Goal: Check status: Check status

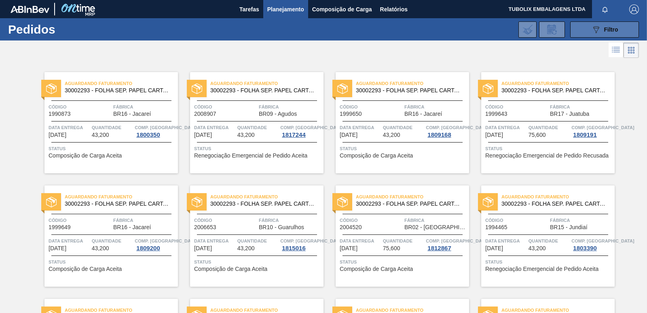
click at [599, 26] on icon "089F7B8B-B2A5-4AFE-B5C0-19BA573D28AC" at bounding box center [596, 30] width 10 height 10
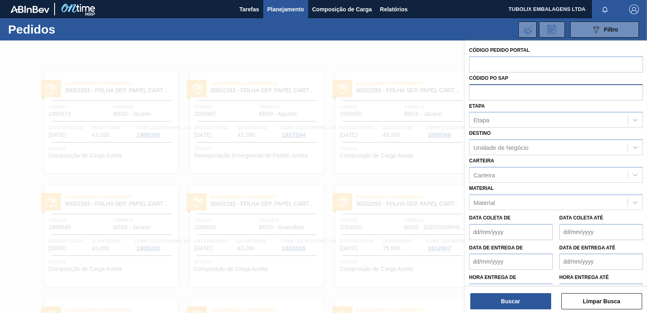
click at [493, 89] on input "text" at bounding box center [556, 91] width 174 height 15
paste input "5800270303"
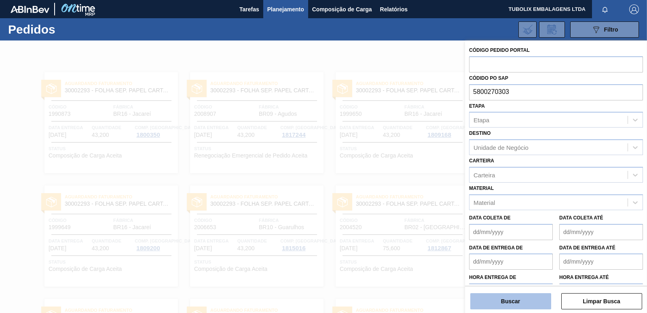
type input "5800270303"
click at [516, 304] on button "Buscar" at bounding box center [510, 301] width 81 height 16
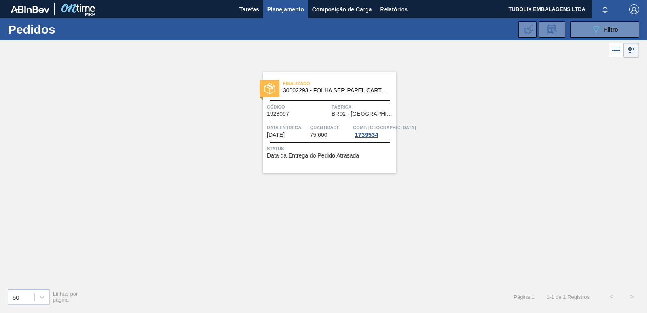
click at [321, 110] on div "Código 1928097" at bounding box center [298, 110] width 63 height 14
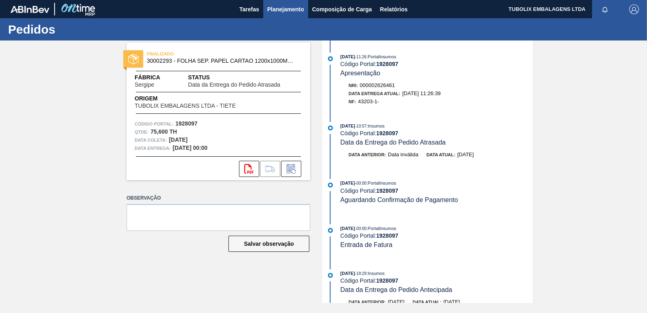
click at [291, 11] on span "Planejamento" at bounding box center [285, 9] width 37 height 10
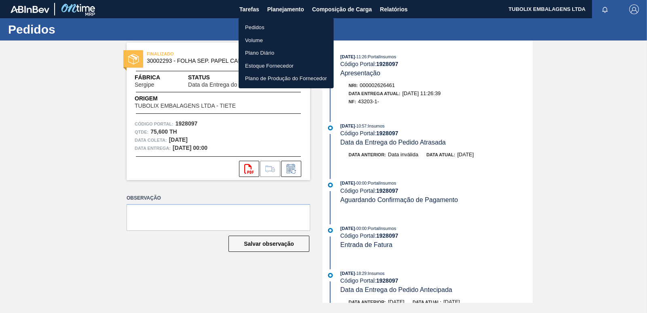
click at [257, 26] on li "Pedidos" at bounding box center [286, 27] width 95 height 13
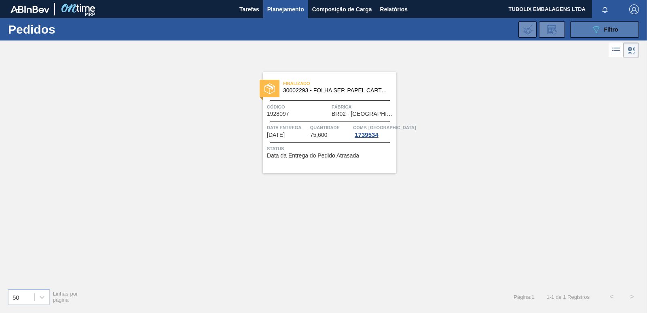
click at [602, 29] on div "089F7B8B-B2A5-4AFE-B5C0-19BA573D28AC Filtro" at bounding box center [604, 30] width 27 height 10
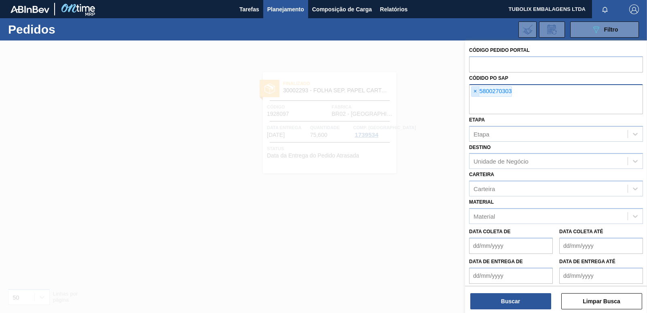
click at [476, 90] on span "×" at bounding box center [476, 92] width 8 height 10
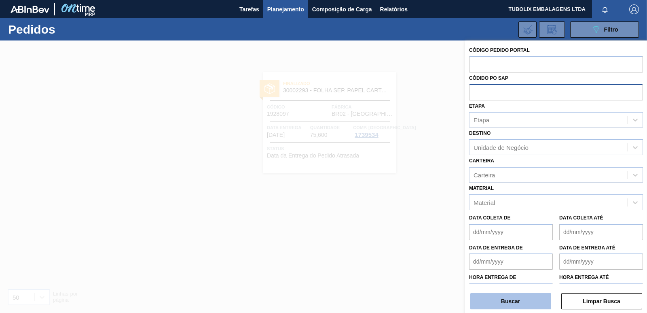
click at [541, 301] on button "Buscar" at bounding box center [510, 301] width 81 height 16
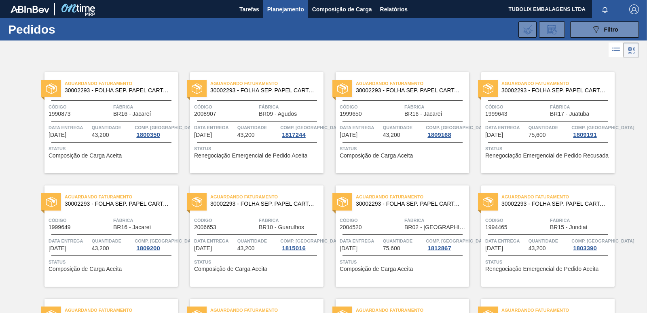
click at [625, 4] on span "button" at bounding box center [634, 9] width 19 height 10
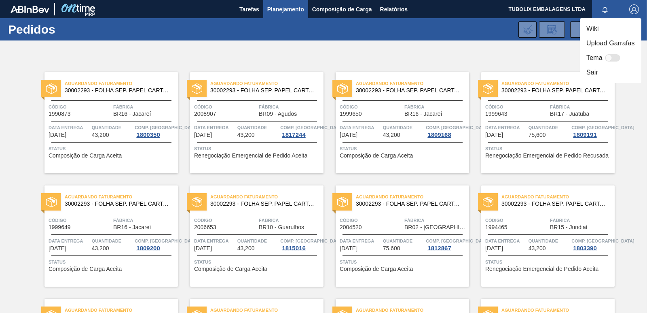
click at [592, 78] on li "Sair" at bounding box center [610, 72] width 61 height 15
